Goal: Navigation & Orientation: Find specific page/section

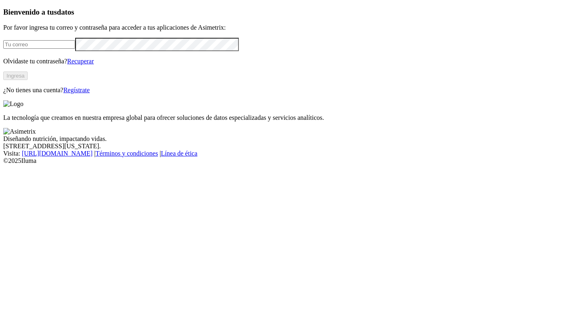
type input "[EMAIL_ADDRESS][PERSON_NAME][DOMAIN_NAME]"
click at [28, 80] on button "Ingresa" at bounding box center [15, 75] width 24 height 9
